Goal: Find contact information: Find contact information

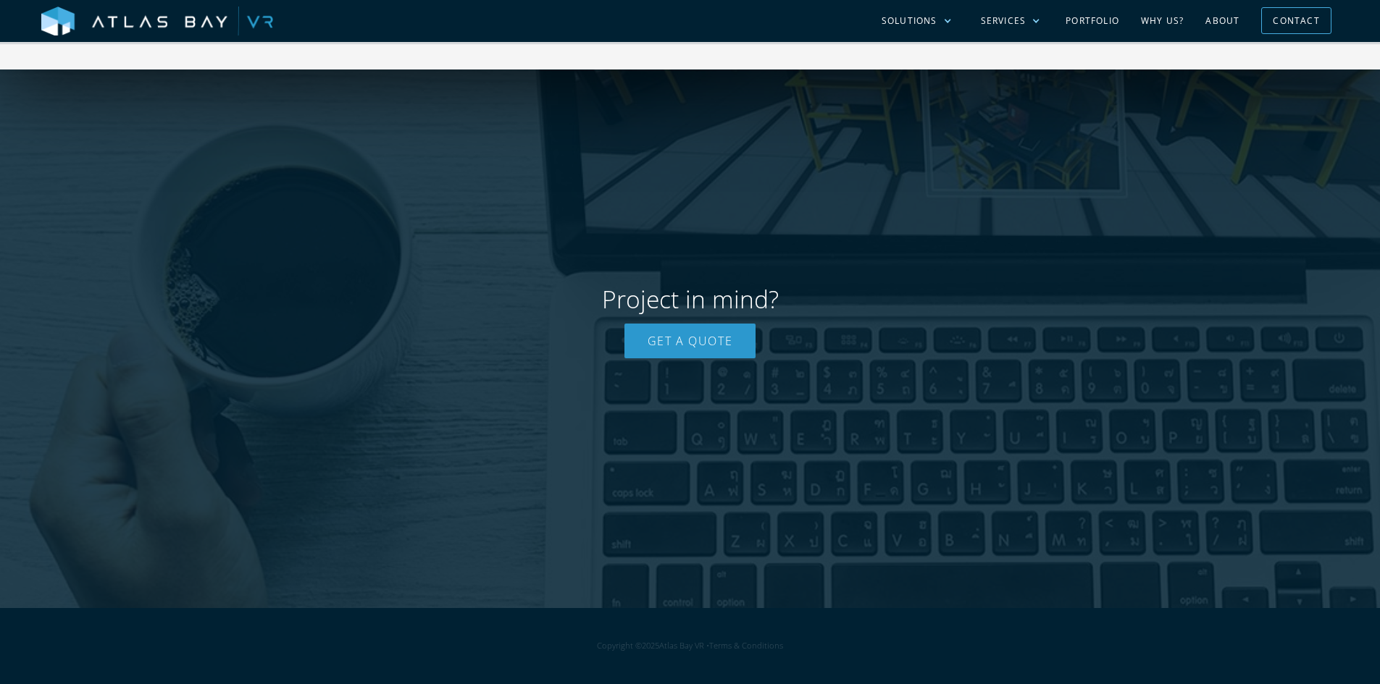
scroll to position [3265, 0]
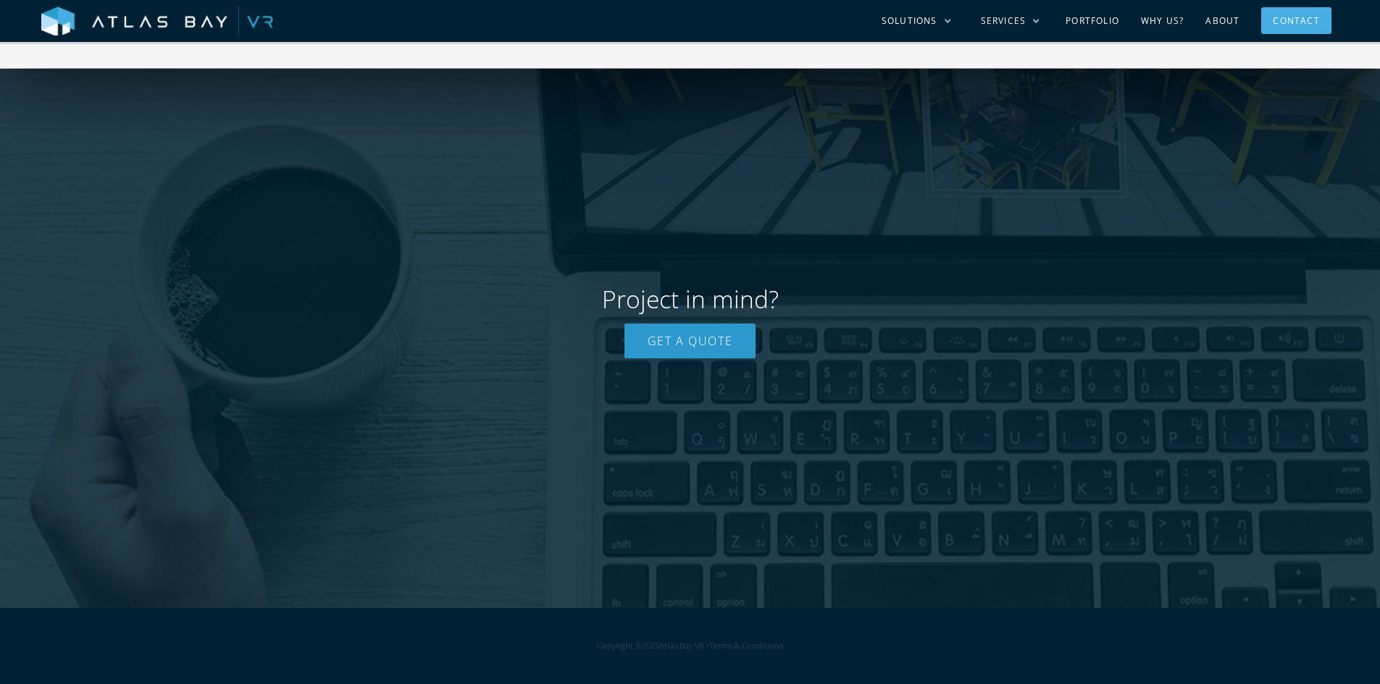
click at [1292, 25] on div "Contact" at bounding box center [1295, 20] width 46 height 22
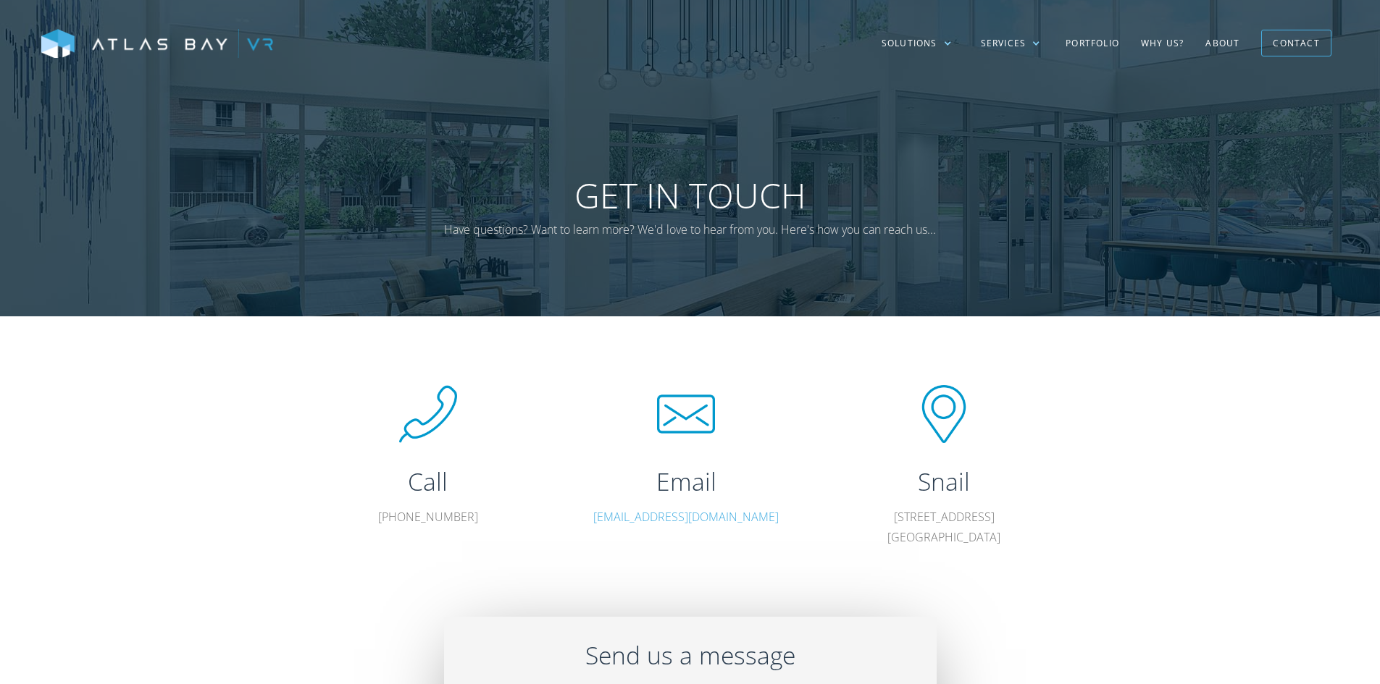
scroll to position [20, 0]
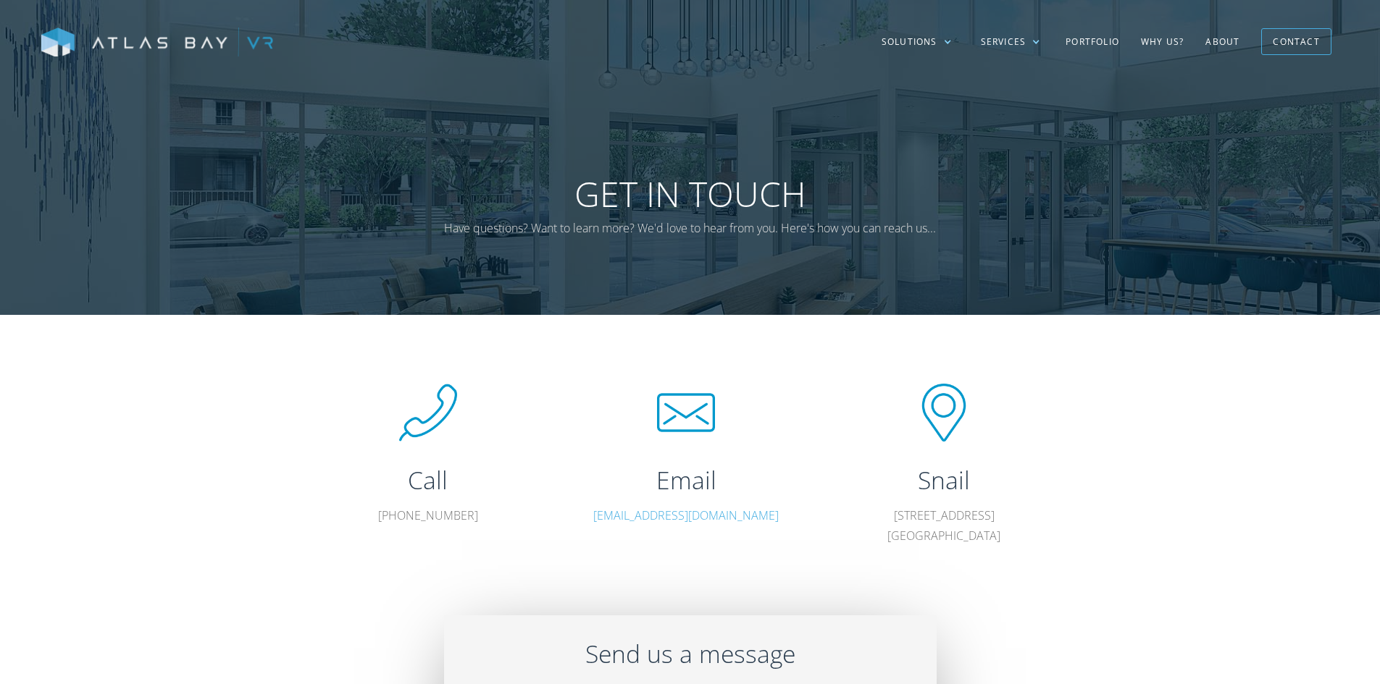
click at [201, 35] on img at bounding box center [157, 43] width 232 height 30
